Goal: Information Seeking & Learning: Learn about a topic

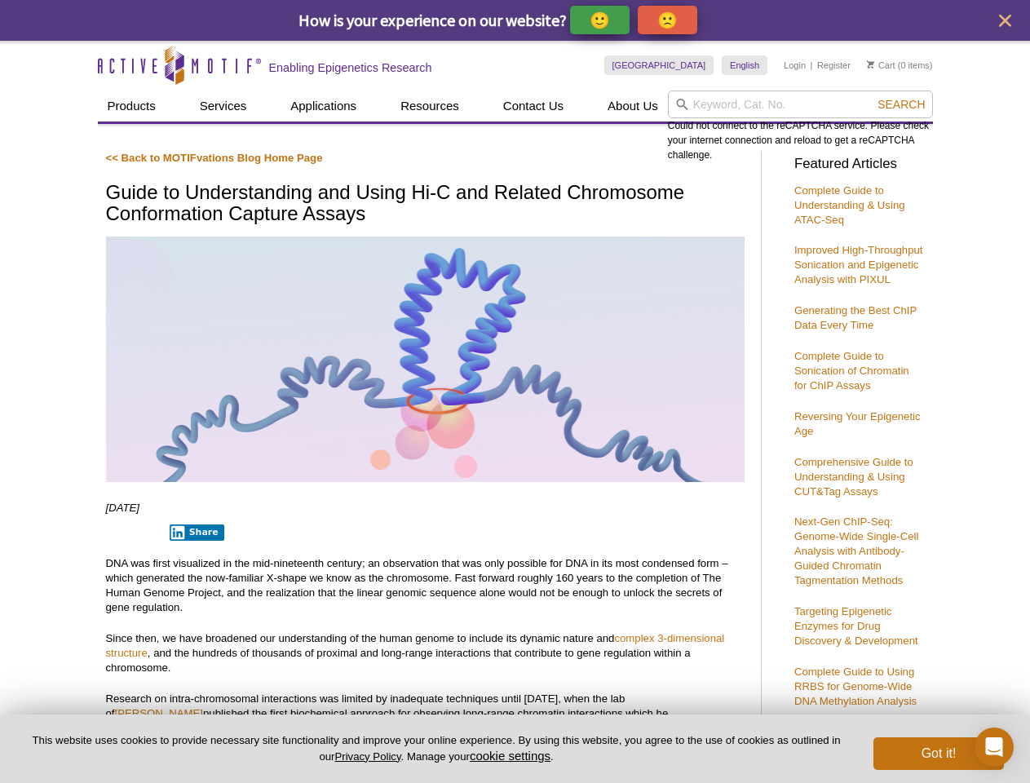
click at [601, 20] on p "🙂" at bounding box center [600, 20] width 20 height 20
click at [671, 20] on span "Give Feedback" at bounding box center [665, 20] width 97 height 19
click at [1005, 20] on icon "close" at bounding box center [1005, 21] width 12 height 12
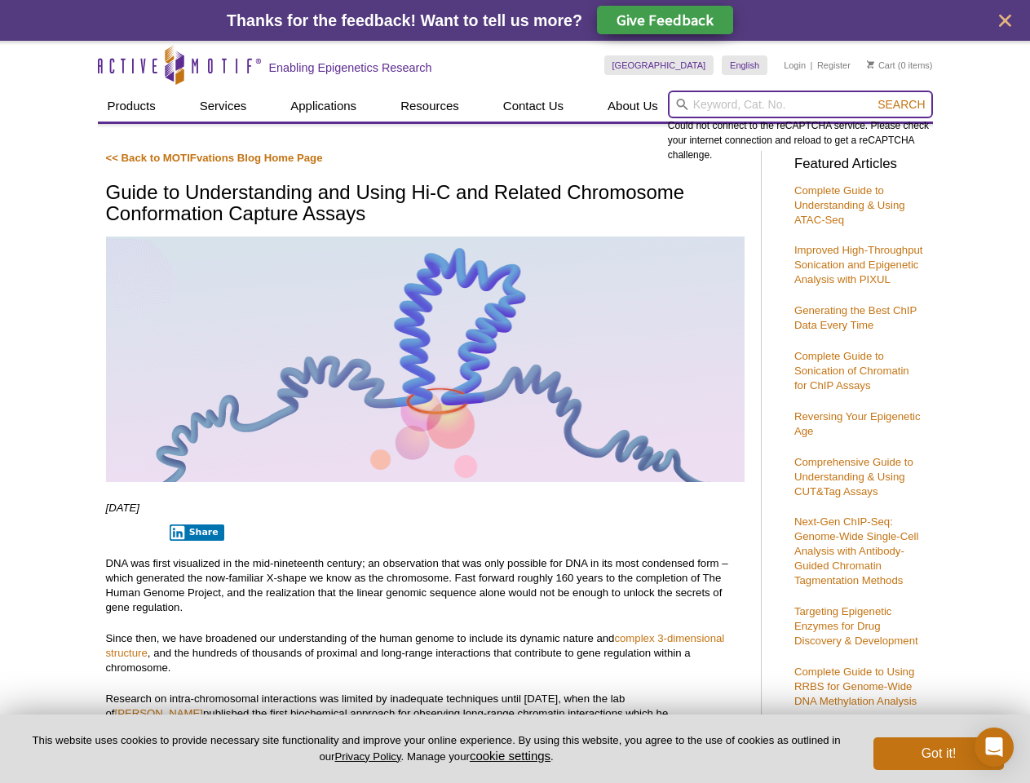
click at [800, 104] on input "search" at bounding box center [800, 105] width 265 height 28
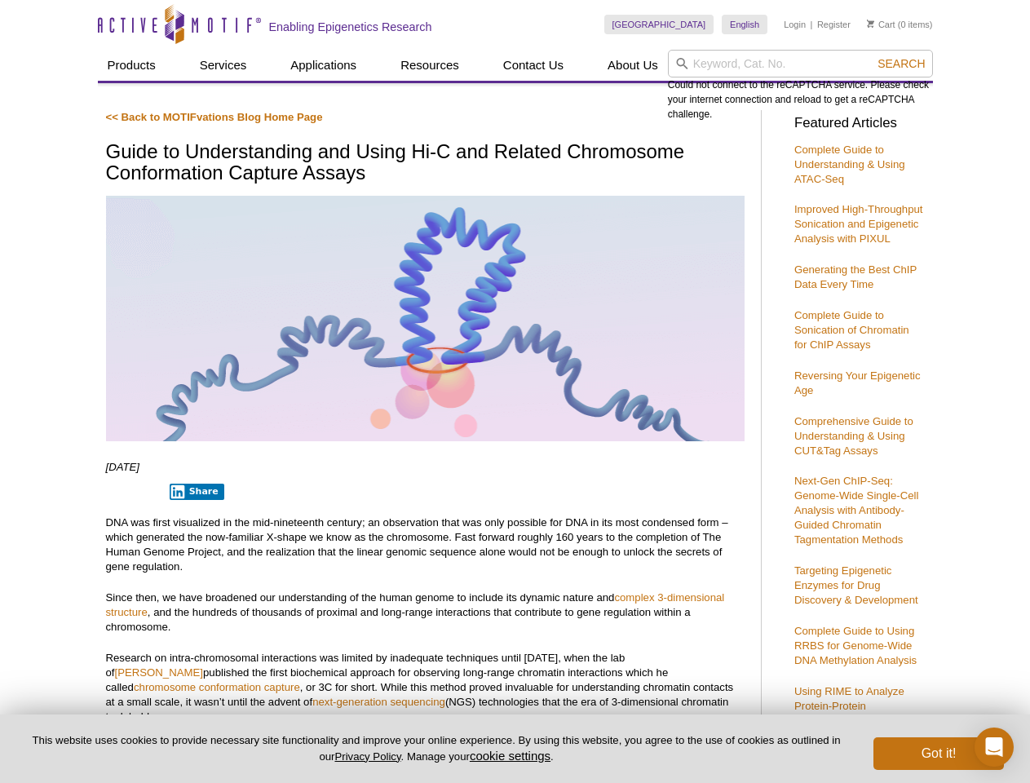
click at [902, 104] on div "Could not connect to the reCAPTCHA service. Please check your internet connecti…" at bounding box center [800, 86] width 265 height 72
click at [193, 533] on p "DNA was first visualized in the mid-nineteenth century; an observation that was…" at bounding box center [425, 545] width 639 height 59
click at [513, 756] on button "cookie settings" at bounding box center [510, 756] width 81 height 14
click at [0, 0] on div "Close Cookie Settings This website uses cookies to improve your experience whil…" at bounding box center [0, 0] width 0 height 0
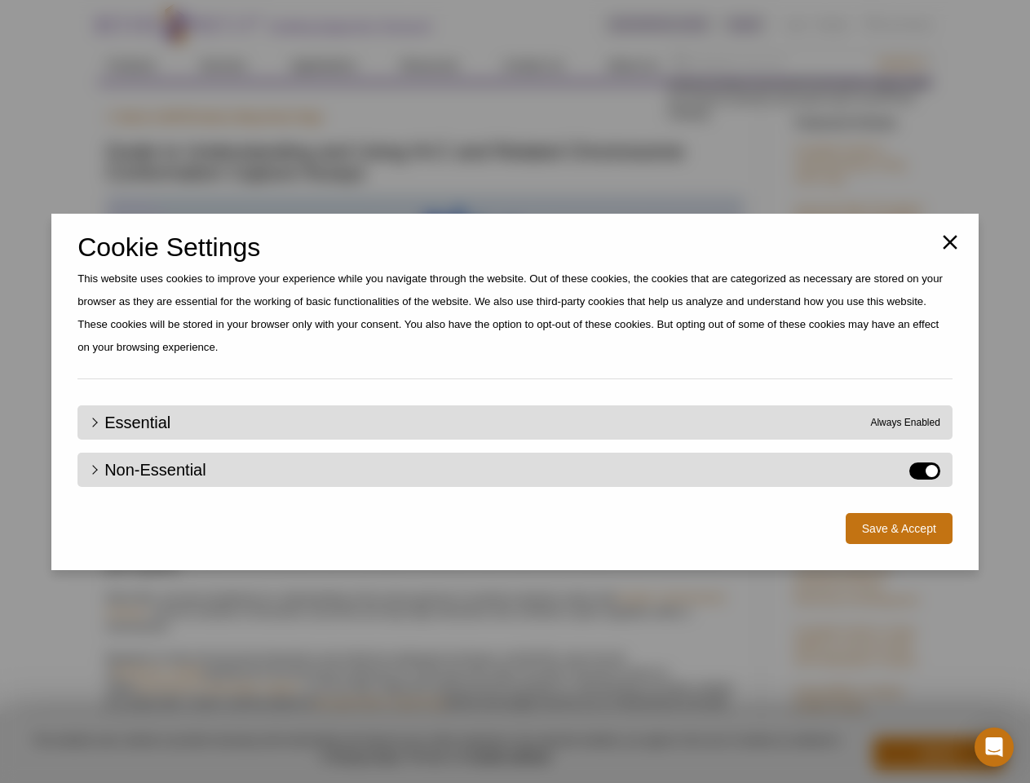
click at [995, 747] on icon "Open Intercom Messenger" at bounding box center [994, 748] width 17 height 20
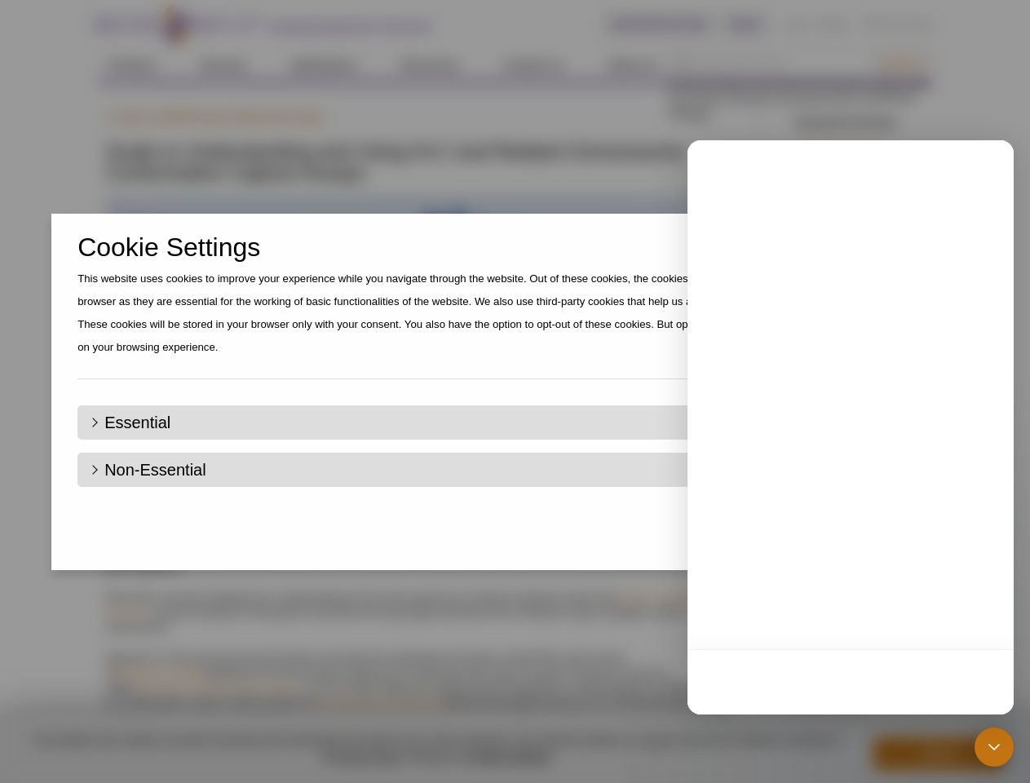
click at [902, 64] on div "Close Cookie Settings This website uses cookies to improve your experience whil…" at bounding box center [515, 391] width 1030 height 783
